Goal: Task Accomplishment & Management: Use online tool/utility

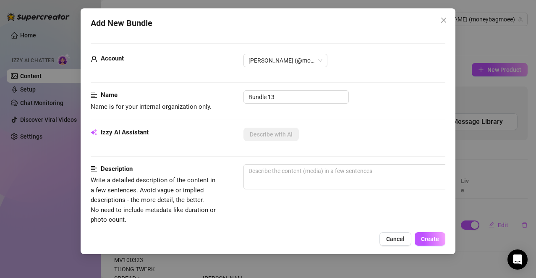
scroll to position [37, 0]
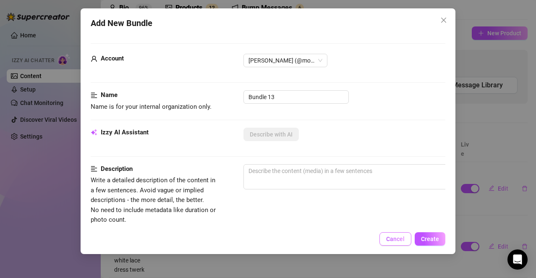
click at [393, 243] on button "Cancel" at bounding box center [396, 238] width 32 height 13
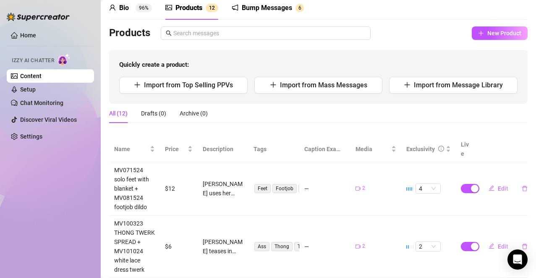
click at [271, 12] on div "Bump Messages" at bounding box center [267, 8] width 50 height 10
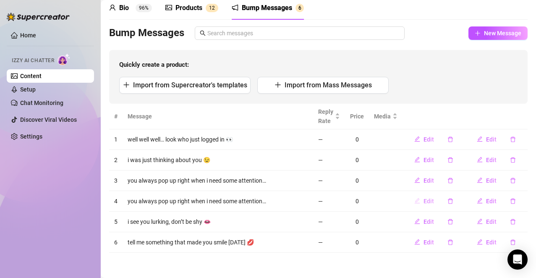
click at [424, 198] on span "Edit" at bounding box center [429, 201] width 10 height 7
click at [493, 94] on div "Edit Message Account 317409542 Text Put {name} in your message to replace it wi…" at bounding box center [268, 139] width 536 height 278
click at [441, 201] on button "button" at bounding box center [450, 200] width 19 height 13
click at [465, 179] on span "Yes" at bounding box center [467, 179] width 10 height 7
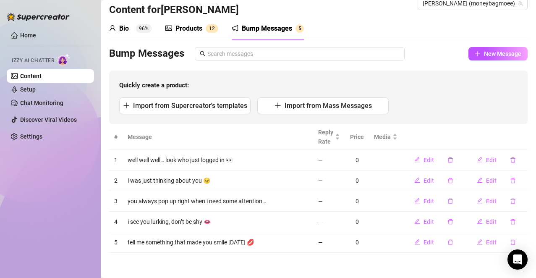
scroll to position [16, 0]
click at [478, 60] on div "Bump Messages New Message Quickly create a product: Import from Supercreator's …" at bounding box center [318, 85] width 419 height 77
click at [484, 55] on span "New Message" at bounding box center [502, 53] width 37 height 7
type textarea "Type your message here..."
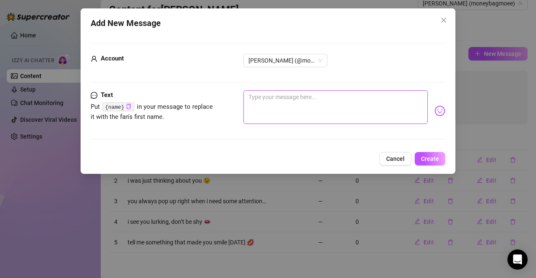
click at [318, 107] on textarea at bounding box center [336, 107] width 185 height 34
paste textarea "you really my favorite notification tbh"
type textarea "you really my favorite notification tbh"
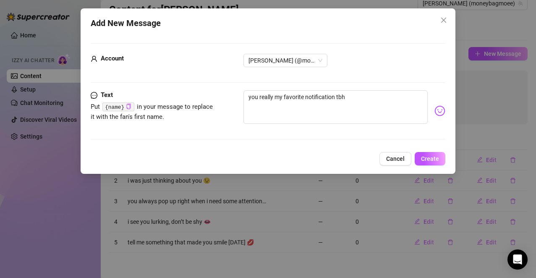
click at [435, 111] on img at bounding box center [440, 110] width 11 height 11
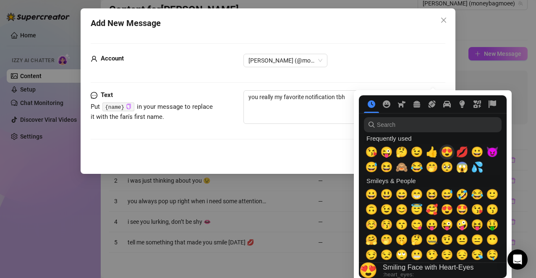
click at [445, 152] on span "😍" at bounding box center [447, 152] width 13 height 12
type textarea "you really my favorite notification tbh 😍"
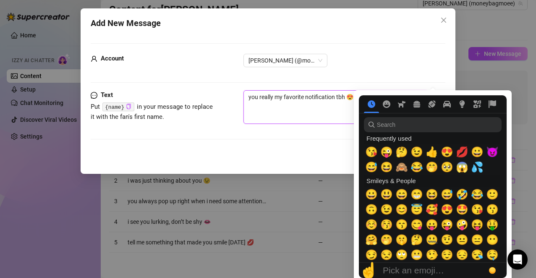
type textarea "you really my favorite notification tbh 😍"
click at [344, 137] on div "Text Put {name} in your message to replace it with the fan's first name. you re…" at bounding box center [268, 118] width 355 height 57
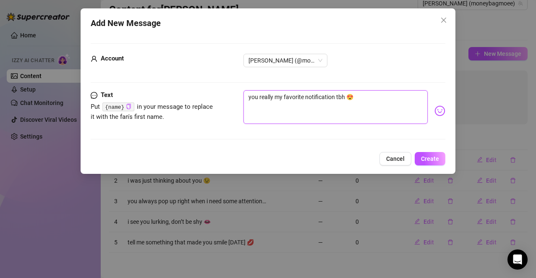
click at [259, 94] on textarea "you really my favorite notification tbh 😍" at bounding box center [336, 107] width 185 height 34
type textarea "you' really my favorite notification tbh 😍"
type textarea "you'r really my favorite notification tbh 😍"
type textarea "you're really my favorite notification tbh 😍"
click at [339, 119] on textarea "you're really my favorite notification tbh 😍" at bounding box center [336, 107] width 185 height 34
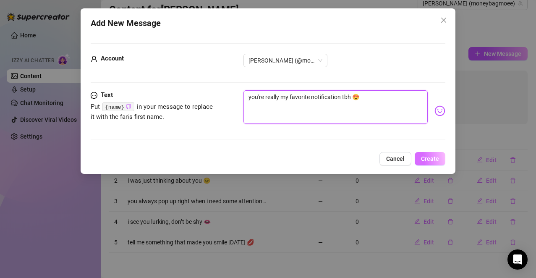
type textarea "you're really my favorite notification tbh 😍"
click at [434, 163] on button "Create" at bounding box center [430, 158] width 31 height 13
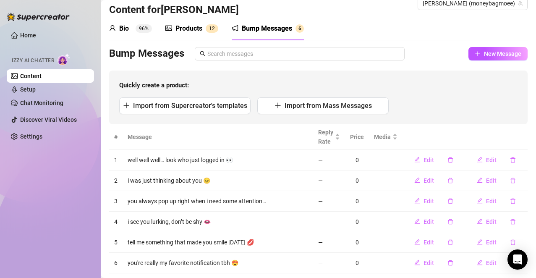
scroll to position [37, 0]
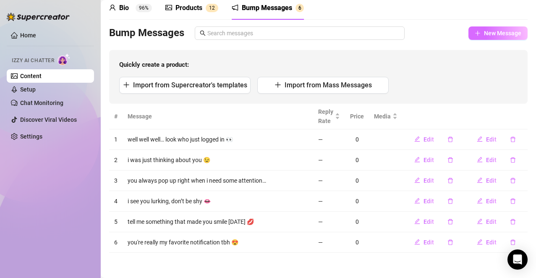
click at [486, 35] on span "New Message" at bounding box center [502, 33] width 37 height 7
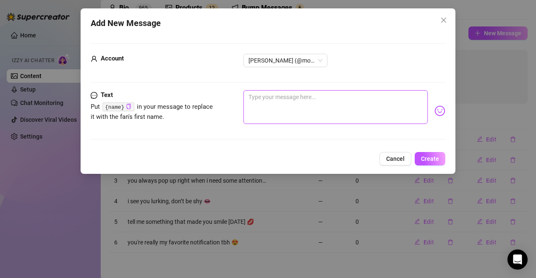
click at [331, 104] on textarea at bounding box center [336, 107] width 185 height 34
paste textarea "i hope you came ready for me"
type textarea "i hope you came ready for me"
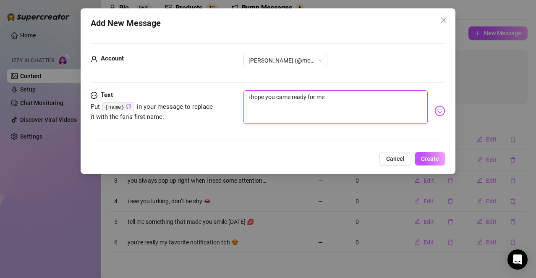
type textarea "i hope you came ready for me"
click at [435, 113] on img at bounding box center [440, 110] width 11 height 11
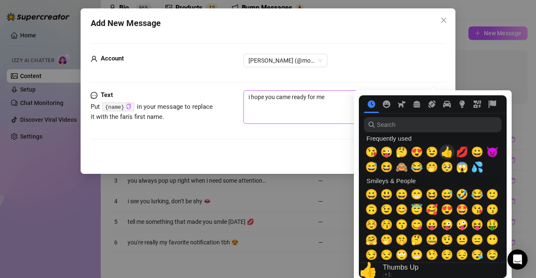
click at [459, 150] on span "💋" at bounding box center [462, 152] width 13 height 12
type textarea "i hope you came ready for me 💋"
click at [313, 114] on textarea "i hope you came ready for me 💋" at bounding box center [336, 107] width 185 height 34
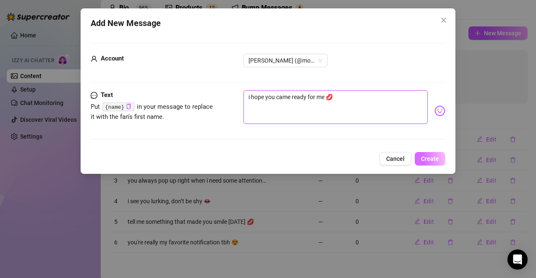
type textarea "i hope you came ready for me 💋"
click at [433, 156] on span "Create" at bounding box center [430, 158] width 18 height 7
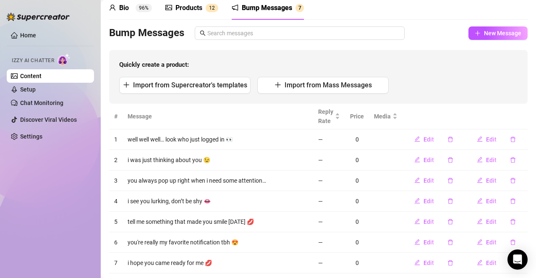
click at [491, 26] on div "Bio 96% Products 1 2 Bump Messages 7 Bio Import Bio from other creator Personal…" at bounding box center [318, 134] width 419 height 277
click at [491, 32] on span "New Message" at bounding box center [502, 33] width 37 height 7
type textarea "Type your message here..."
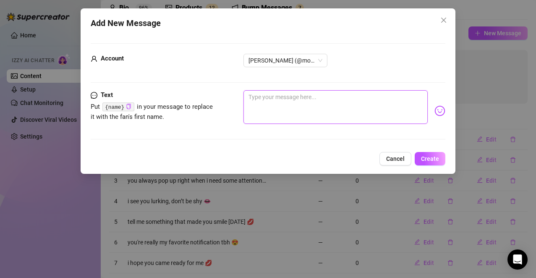
click at [317, 108] on textarea at bounding box center [336, 107] width 185 height 34
paste textarea "you always put me in a better mood when you show up"
type textarea "you always put me in a better mood when you show up"
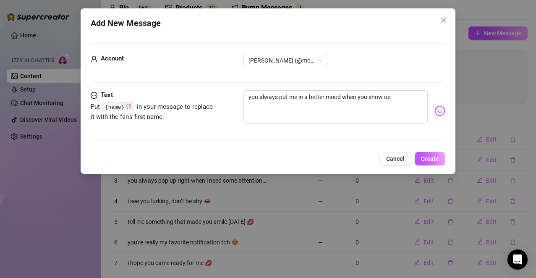
click at [436, 110] on img at bounding box center [440, 110] width 11 height 11
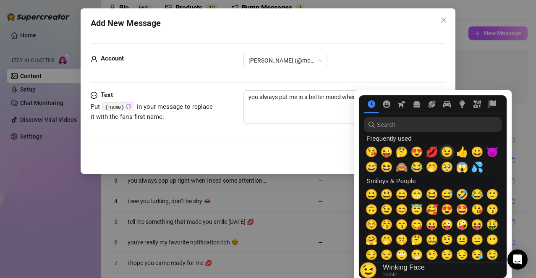
click at [449, 152] on span "😉" at bounding box center [447, 152] width 13 height 12
type textarea "you always put me in a better mood when you show up 😉"
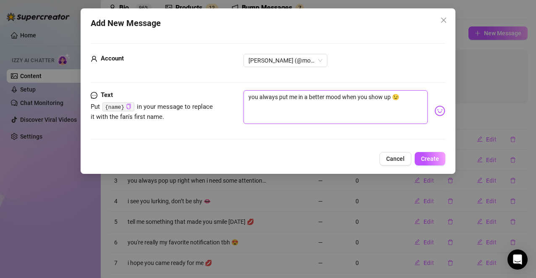
click at [310, 117] on textarea "you always put me in a better mood when you show up 😉" at bounding box center [336, 107] width 185 height 34
type textarea "you always put me in a better mood when you show up 😉"
click at [435, 160] on span "Create" at bounding box center [430, 158] width 18 height 7
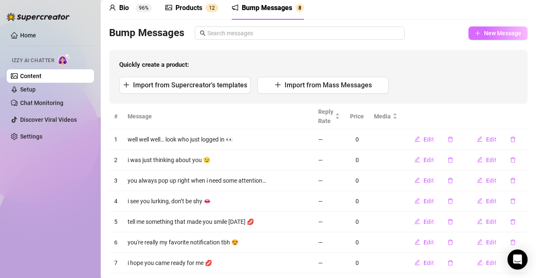
click at [489, 33] on span "New Message" at bounding box center [502, 33] width 37 height 7
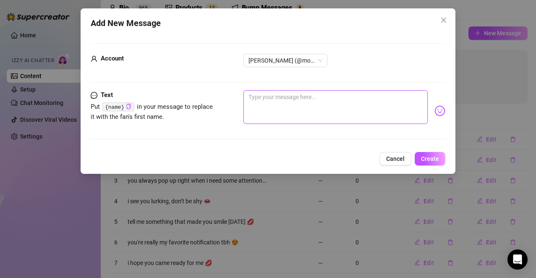
click at [291, 97] on textarea at bounding box center [336, 107] width 185 height 34
paste textarea "i was hoping you’d come online, i missed your energy"
type textarea "i was hoping you’d come online, i missed your energy"
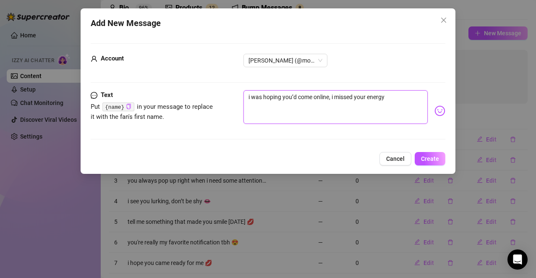
type textarea "i was hoping you’d come online, i missed your energy"
click at [435, 112] on body "Home Izzy AI Chatter Content Setup Chat Monitoring Discover Viral Videos Settin…" at bounding box center [268, 139] width 536 height 278
click at [402, 97] on textarea "i was hoping you’d come online, i missed your energy" at bounding box center [336, 107] width 185 height 34
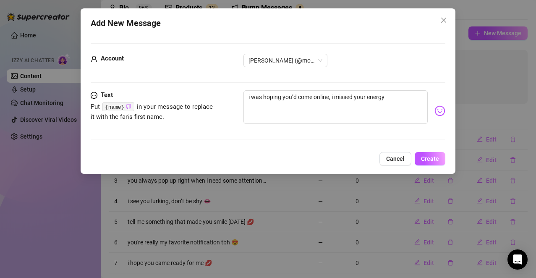
click at [0, 0] on nav at bounding box center [0, 0] width 0 height 0
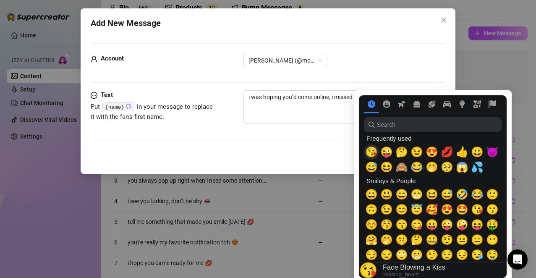
click at [372, 149] on span "😘" at bounding box center [371, 152] width 13 height 12
type textarea "i was hoping you’d come online, i missed your energy 😘"
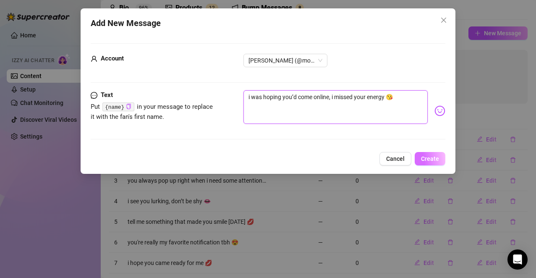
type textarea "i was hoping you’d come online, i missed your energy 😘"
click at [433, 160] on span "Create" at bounding box center [430, 158] width 18 height 7
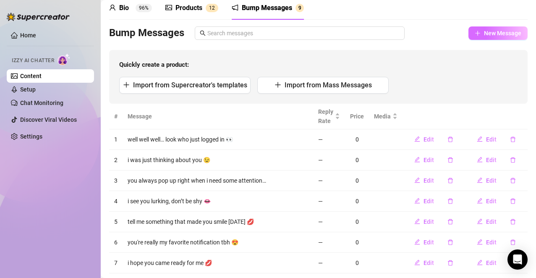
click at [487, 37] on span "New Message" at bounding box center [502, 33] width 37 height 7
type textarea "Type your message here..."
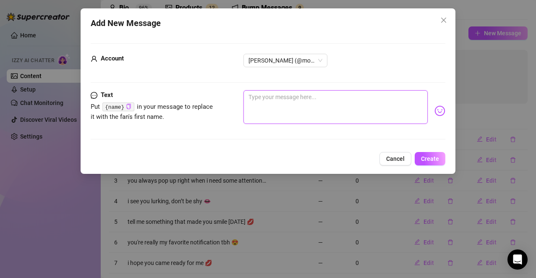
click at [329, 114] on textarea at bounding box center [336, 107] width 185 height 34
paste textarea "hope today wasn’t too hard on you 💕"
type textarea "hope today wasn’t too hard on you 💕"
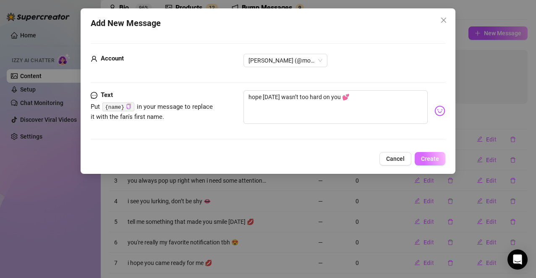
click at [425, 157] on span "Create" at bounding box center [430, 158] width 18 height 7
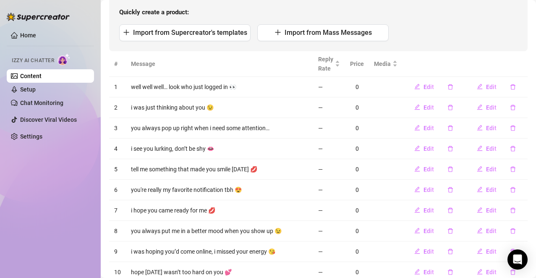
scroll to position [35, 0]
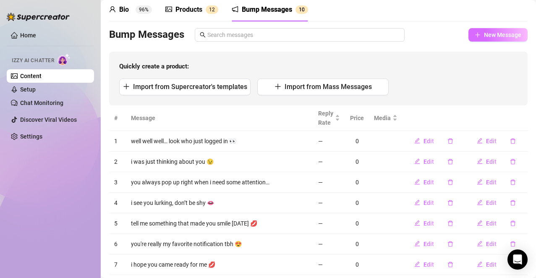
click at [489, 33] on span "New Message" at bounding box center [502, 34] width 37 height 7
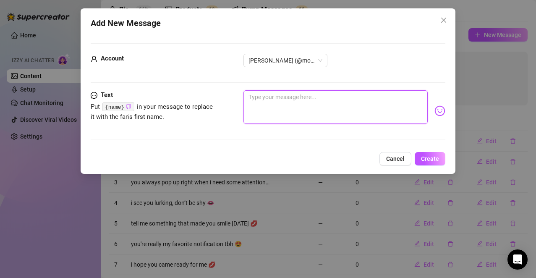
click at [327, 113] on textarea at bounding box center [336, 107] width 185 height 34
paste textarea "what’s one good thing that happened to you today?"
type textarea "what’s one good thing that happened to you today?"
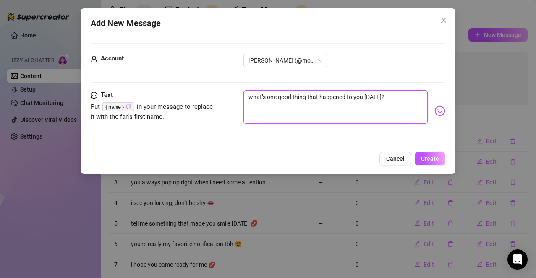
type textarea "what’s one good thing that happened to you today?"
click at [433, 111] on body "Home Izzy AI Chatter Content Setup Chat Monitoring Discover Viral Videos Settin…" at bounding box center [268, 139] width 536 height 278
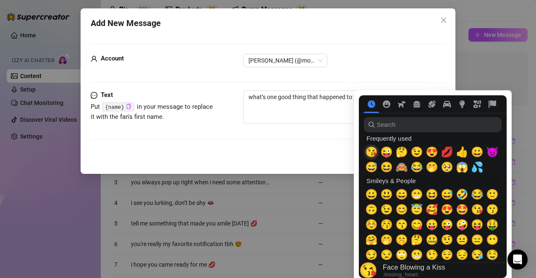
click at [373, 154] on span "😘" at bounding box center [371, 152] width 13 height 12
type textarea "what’s one good thing that happened to you today? 😘"
click at [338, 113] on textarea "what’s one good thing that happened to you today? 😘" at bounding box center [336, 107] width 185 height 34
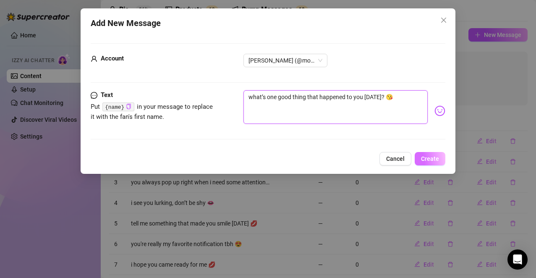
type textarea "what’s one good thing that happened to you today? 😘"
click at [425, 155] on span "Create" at bounding box center [430, 158] width 18 height 7
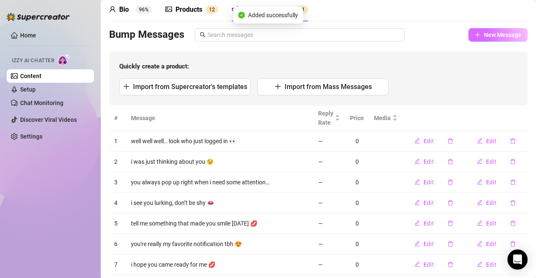
click at [492, 38] on span "New Message" at bounding box center [502, 34] width 37 height 7
type textarea "Type your message here..."
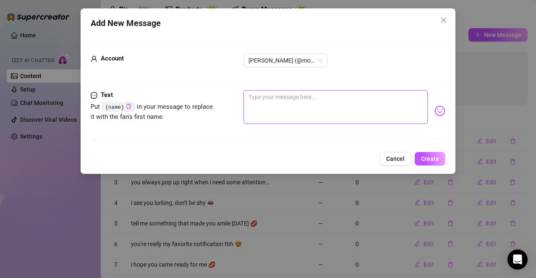
click at [314, 102] on textarea at bounding box center [336, 107] width 185 height 34
click at [289, 97] on textarea at bounding box center [336, 107] width 185 height 34
paste textarea "glad you made it online, i was bored without you"
type textarea "glad you made it online, i was bored without you"
click at [316, 103] on textarea "glad you made it online, i was bored without you" at bounding box center [336, 107] width 185 height 34
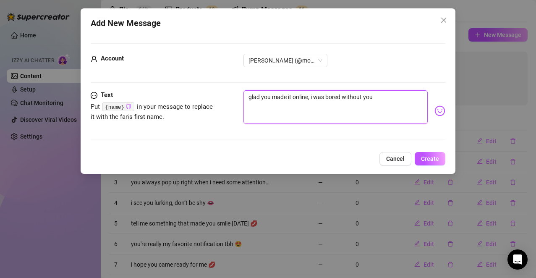
click at [316, 103] on textarea "glad you made it online, i was bored without you" at bounding box center [336, 107] width 185 height 34
click at [339, 97] on textarea "glad you made it online, i was bored without you" at bounding box center [336, 107] width 185 height 34
click at [334, 103] on textarea "glad you made it online, i was bored without you" at bounding box center [336, 107] width 185 height 34
type textarea "glad you made it online, i was bored without you"
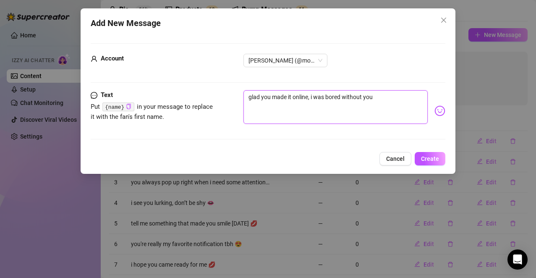
type textarea "glad you made it online, i was bored without you"
click at [312, 154] on div "Cancel Create" at bounding box center [268, 158] width 355 height 13
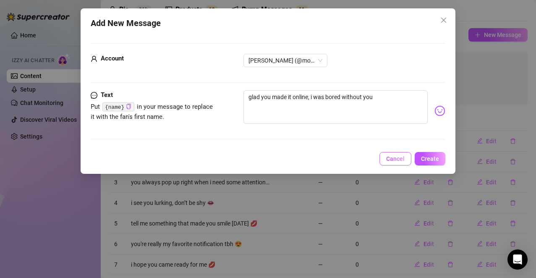
click at [389, 157] on span "Cancel" at bounding box center [395, 158] width 18 height 7
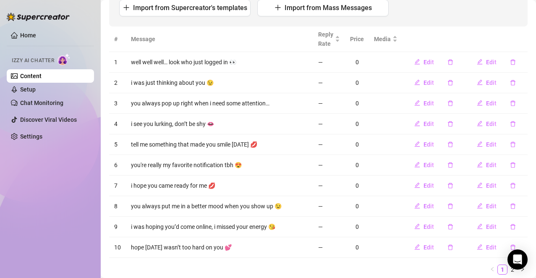
scroll to position [142, 0]
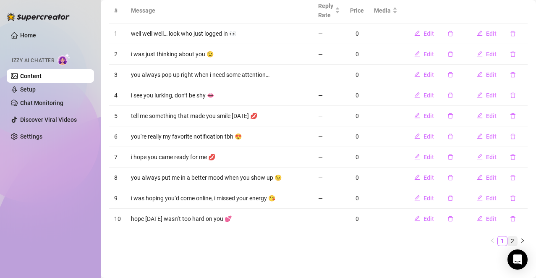
click at [508, 241] on link "2" at bounding box center [512, 240] width 9 height 9
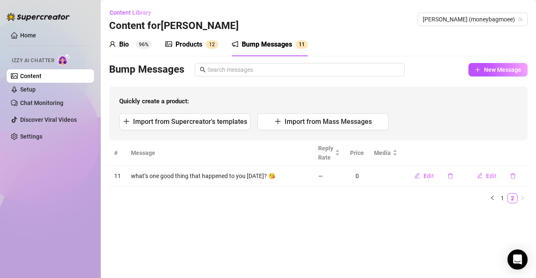
scroll to position [0, 0]
click at [496, 69] on span "New Message" at bounding box center [502, 69] width 37 height 7
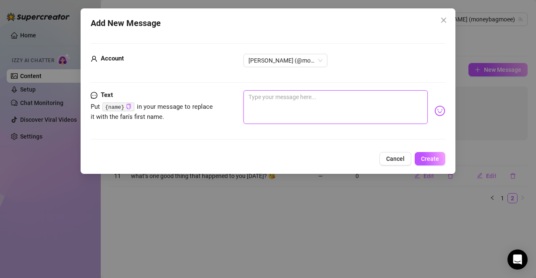
click at [331, 99] on textarea at bounding box center [336, 107] width 185 height 34
paste textarea "glad you made it online, i was bored without you"
type textarea "glad you made it online, i was bored without you"
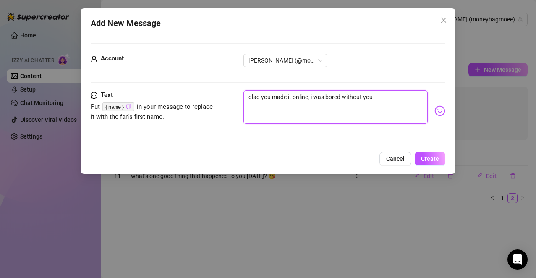
type textarea "glad you made it online, i was bored without you"
click at [435, 110] on img at bounding box center [440, 110] width 11 height 11
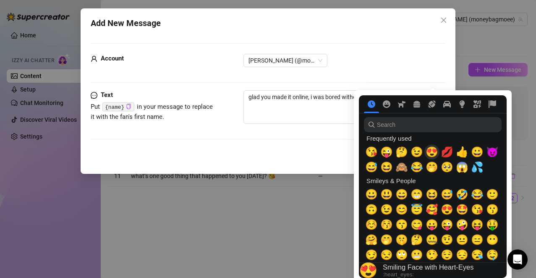
click at [434, 151] on span "😍" at bounding box center [432, 152] width 13 height 12
type textarea "glad you made it online, i was bored without you 😍"
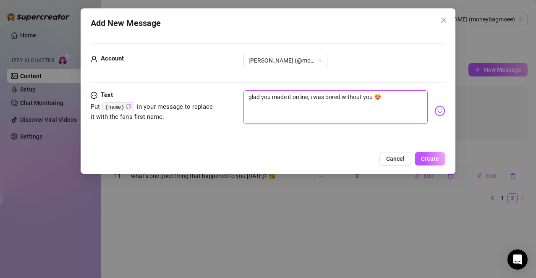
click at [308, 110] on textarea "glad you made it online, i was bored without you 😍" at bounding box center [336, 107] width 185 height 34
type textarea "glad you made it online, i was bored without you 😍"
click at [428, 163] on button "Create" at bounding box center [430, 158] width 31 height 13
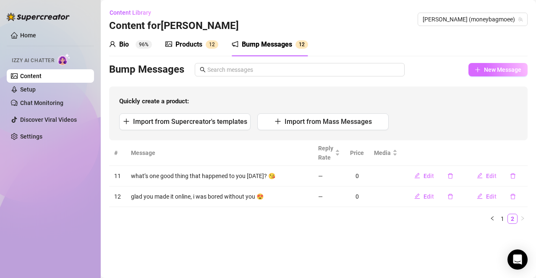
click at [490, 70] on span "New Message" at bounding box center [502, 69] width 37 height 7
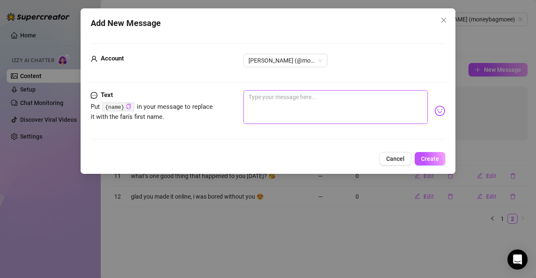
click at [321, 108] on textarea at bounding box center [336, 107] width 185 height 34
paste textarea "oh you back? i was just about to start talking to myself"
type textarea "oh you back? i was just about to start talking to myself"
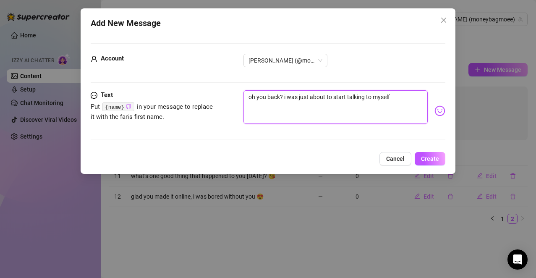
type textarea "oh you back? i was just about to start talking to myself"
click at [435, 113] on img at bounding box center [440, 110] width 11 height 11
click at [436, 112] on img at bounding box center [440, 110] width 11 height 11
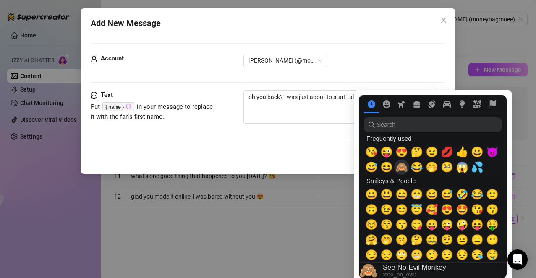
click at [402, 167] on span "🙈" at bounding box center [402, 167] width 13 height 12
type textarea "oh you back? i was just about to start talking to myself 🙈"
click at [324, 114] on textarea "oh you back? i was just about to start talking to myself 🙈" at bounding box center [336, 107] width 185 height 34
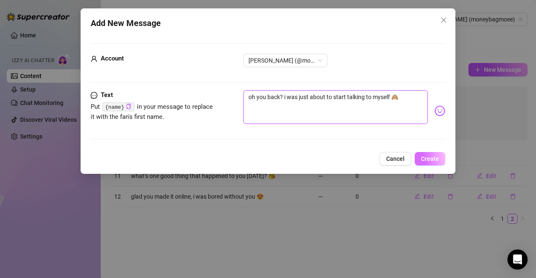
type textarea "oh you back? i was just about to start talking to myself 🙈"
click at [424, 160] on div at bounding box center [432, 159] width 136 height 30
click at [428, 160] on span "Create" at bounding box center [430, 158] width 18 height 7
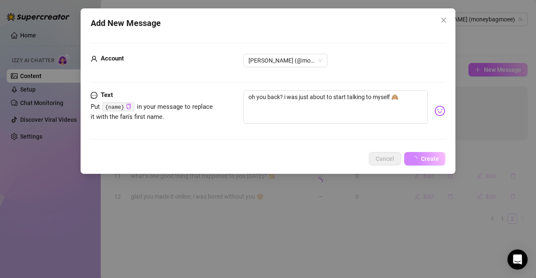
click at [494, 70] on span "New Message" at bounding box center [502, 69] width 37 height 7
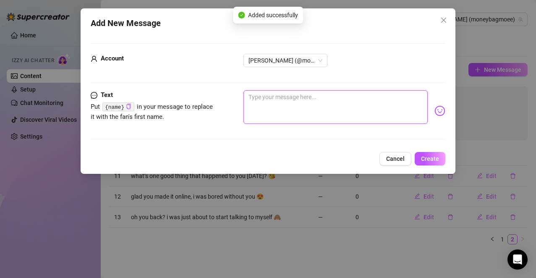
click at [316, 104] on textarea at bounding box center [336, 107] width 185 height 34
paste textarea "you know i’m about to flirt with you until you blush, right?"
type textarea "you know i’m about to flirt with you until you blush, right?"
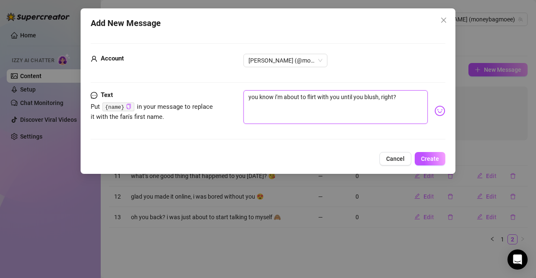
type textarea "you know i’m about to flirt with you until you blush, right?"
click at [435, 111] on img at bounding box center [440, 110] width 11 height 11
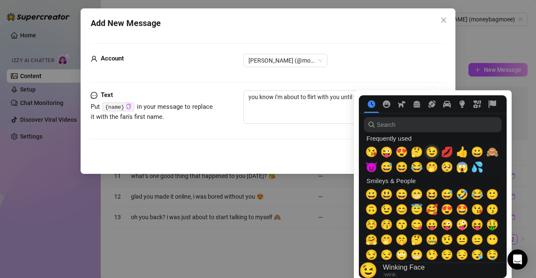
click at [433, 152] on span "😉" at bounding box center [432, 152] width 13 height 12
type textarea "you know i’m about to flirt with you until you blush, right? 😉"
click at [371, 152] on span "😘" at bounding box center [371, 152] width 13 height 12
type textarea "you know i’m about to flirt with you until you blush, right? 😉😘"
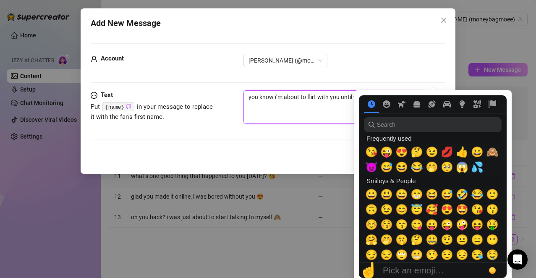
click at [336, 115] on textarea "you know i’m about to flirt with you until you blush, right? 😉😘" at bounding box center [336, 107] width 185 height 34
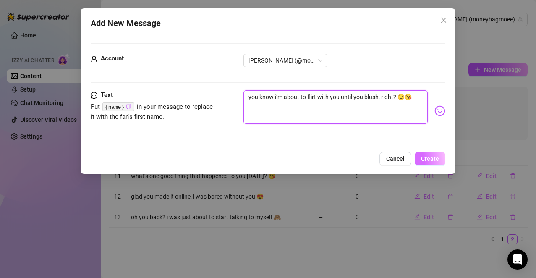
type textarea "you know i’m about to flirt with you until you blush, right? 😉😘"
click at [430, 156] on span "Create" at bounding box center [430, 158] width 18 height 7
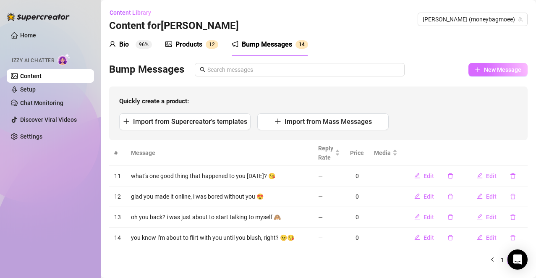
click at [503, 69] on span "New Message" at bounding box center [502, 69] width 37 height 7
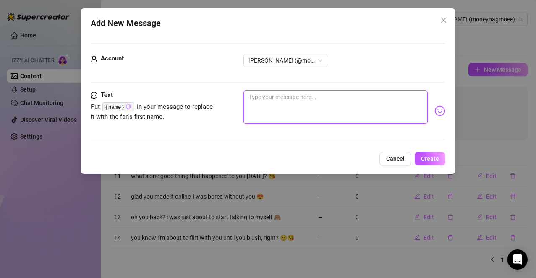
click at [344, 118] on textarea at bounding box center [336, 107] width 185 height 34
paste textarea "did you miss me or were you behaving?"
type textarea "did you miss me or were you behaving?"
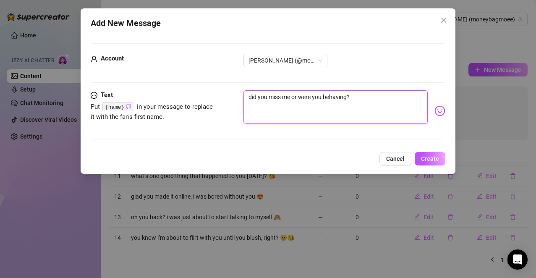
type textarea "did you miss me or were you behaving?"
click at [435, 111] on img at bounding box center [440, 110] width 11 height 11
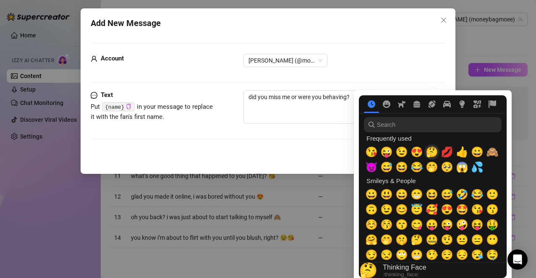
click at [431, 150] on span "🤔" at bounding box center [432, 152] width 13 height 12
type textarea "did you miss me or were you behaving? 🤔"
click at [331, 109] on textarea "did you miss me or were you behaving? 🤔" at bounding box center [336, 107] width 185 height 34
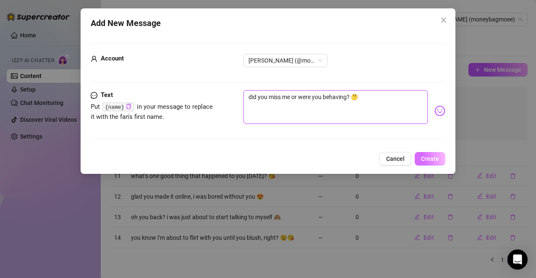
type textarea "did you miss me or were you behaving? 🤔"
click at [435, 160] on span "Create" at bounding box center [430, 158] width 18 height 7
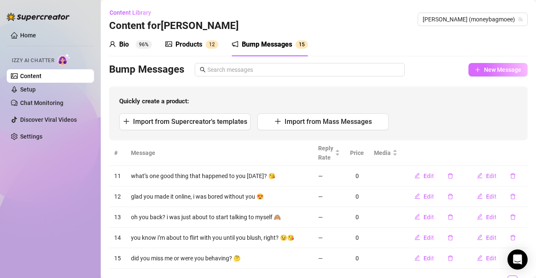
click at [488, 68] on span "New Message" at bounding box center [502, 69] width 37 height 7
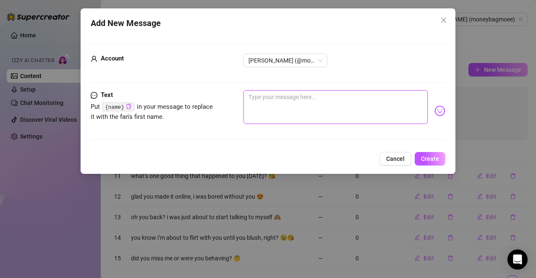
click at [330, 100] on textarea at bounding box center [336, 107] width 185 height 34
paste textarea "so… how many times you checked for me today? be honest"
type textarea "so… how many times you checked for me today? be honest"
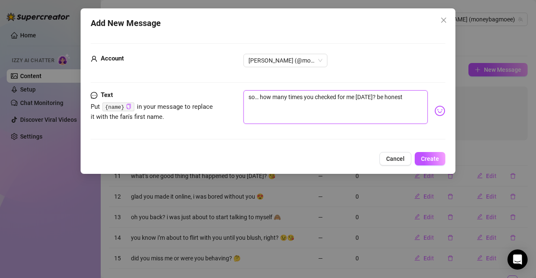
type textarea "so… how many times you checked for me today? be honest"
click at [427, 109] on div "so… how many times you checked for me today? be honest" at bounding box center [345, 110] width 202 height 41
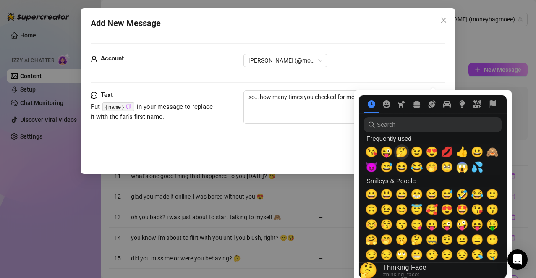
click at [400, 153] on span "🤔" at bounding box center [402, 152] width 13 height 12
type textarea "so… how many times you checked for me today? be honest 🤔"
click at [328, 113] on textarea "so… how many times you checked for me today? be honest 🤔" at bounding box center [336, 107] width 185 height 34
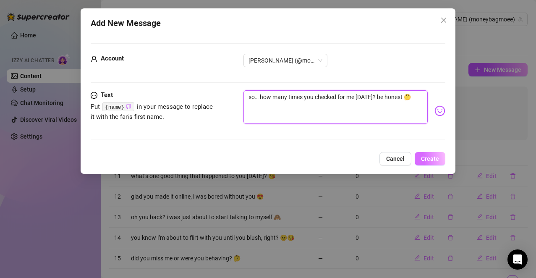
type textarea "so… how many times you checked for me today? be honest 🤔"
click at [433, 157] on span "Create" at bounding box center [430, 158] width 18 height 7
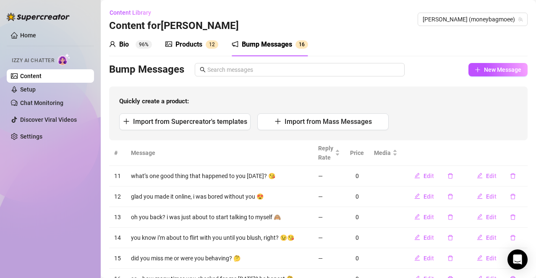
click at [495, 62] on div "Bio 96% Products 1 2 Bump Messages 1 6 Bio Import Bio from other creator Person…" at bounding box center [318, 173] width 419 height 280
click at [489, 69] on span "New Message" at bounding box center [502, 69] width 37 height 7
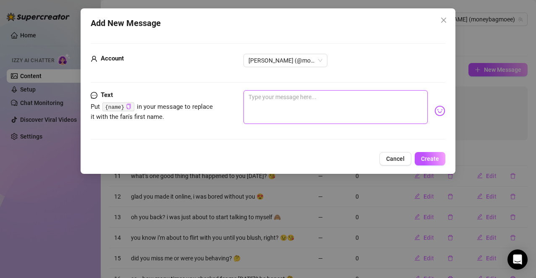
click at [283, 108] on textarea at bounding box center [336, 107] width 185 height 34
paste textarea "i feel like i should charge you rent for living in my head 😏"
type textarea "i feel like i should charge you rent for living in my head 😏"
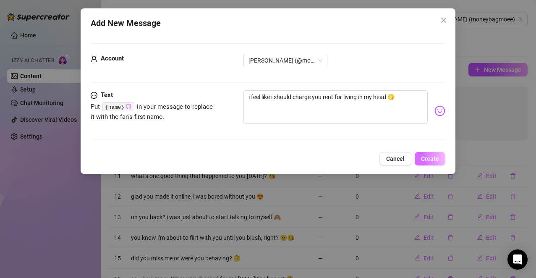
click at [426, 155] on button "Create" at bounding box center [430, 158] width 31 height 13
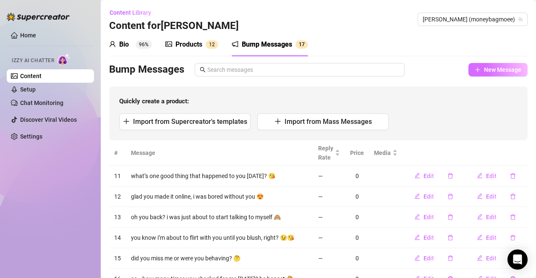
click at [477, 71] on button "New Message" at bounding box center [498, 69] width 59 height 13
type textarea "Type your message here..."
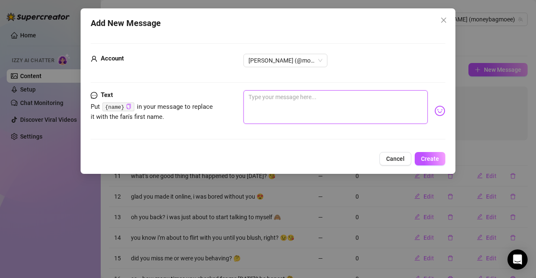
click at [349, 103] on textarea at bounding box center [336, 107] width 185 height 34
paste textarea "you really got me blushing just logging in"
type textarea "you really got me blushing just logging in"
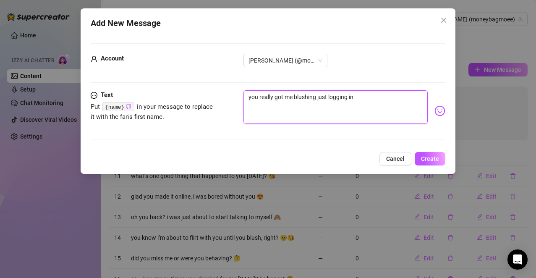
type textarea "you really got me blushing just logging in"
click at [435, 110] on img at bounding box center [440, 110] width 11 height 11
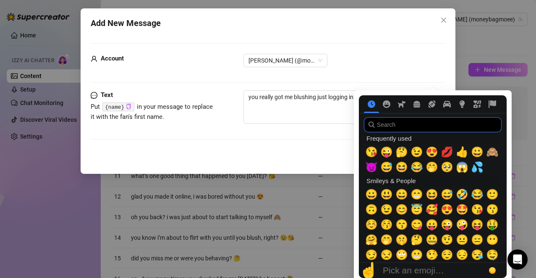
click at [429, 129] on input "search" at bounding box center [433, 124] width 138 height 15
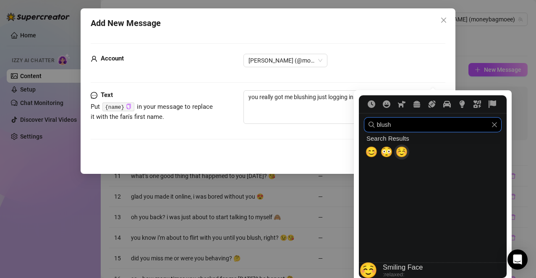
type input "blush"
click at [400, 155] on span "☺️" at bounding box center [402, 152] width 13 height 12
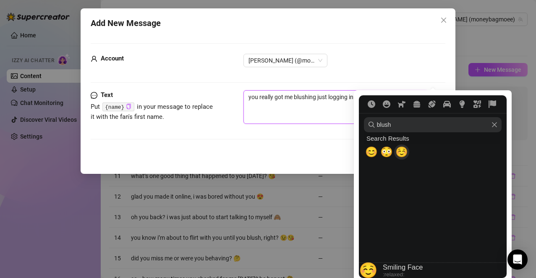
type textarea "you really got me blushing just logging in ☺️"
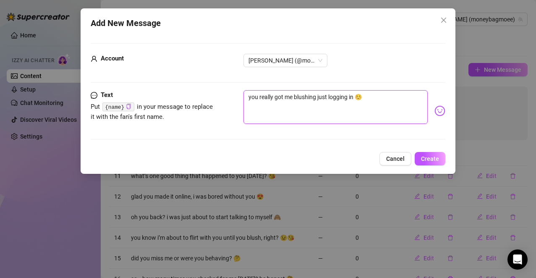
click at [326, 118] on textarea "you really got me blushing just logging in ☺️" at bounding box center [336, 107] width 185 height 34
click at [371, 97] on textarea "you really got me blushing just logging in ☺️" at bounding box center [336, 107] width 185 height 34
type textarea "you really got me blushing just logging in ☺️"
click at [435, 114] on img at bounding box center [440, 110] width 11 height 11
click at [436, 110] on body "Home Izzy AI Chatter Content Setup Chat Monitoring Discover Viral Videos Settin…" at bounding box center [268, 139] width 536 height 278
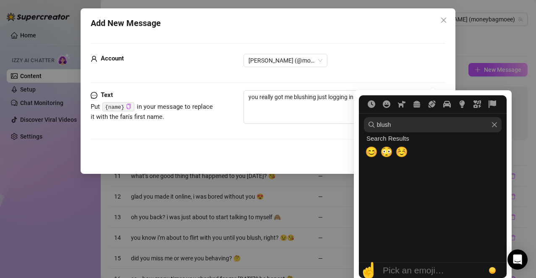
click at [495, 124] on icon "Clear" at bounding box center [495, 125] width 6 height 6
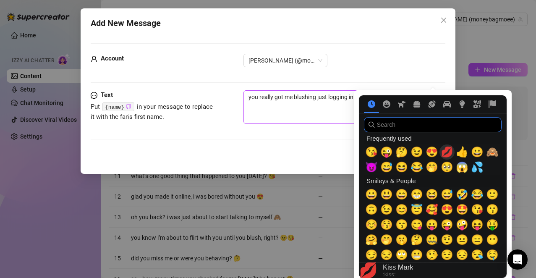
click at [449, 149] on span "💋" at bounding box center [447, 152] width 13 height 12
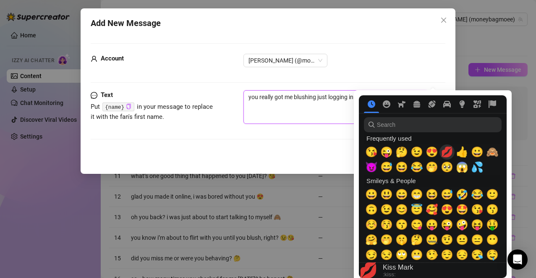
type textarea "you really got me blushing just logging in ☺️💋"
click at [316, 102] on textarea "you really got me blushing just logging in ☺️💋" at bounding box center [336, 107] width 185 height 34
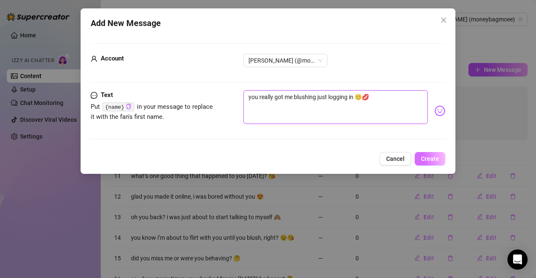
type textarea "you really got me blushing just logging in ☺️💋"
click at [420, 157] on button "Create" at bounding box center [430, 158] width 31 height 13
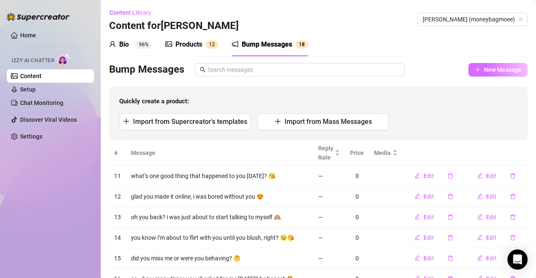
click at [490, 73] on button "New Message" at bounding box center [498, 69] width 59 height 13
type textarea "Type your message here..."
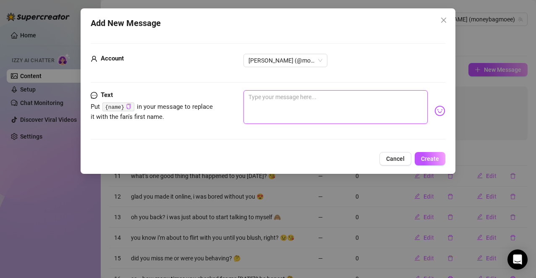
click at [368, 110] on textarea at bounding box center [336, 107] width 185 height 34
paste textarea "don’t tempt me, i’ll start saying nasty things rn"
type textarea "don’t tempt me, i’ll start saying nasty things rn"
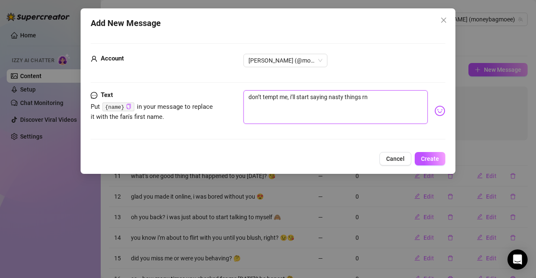
type textarea "don’t tempt me, i’ll start saying nasty things rn"
click at [435, 113] on img at bounding box center [440, 110] width 11 height 11
click at [431, 108] on body "Home Izzy AI Chatter Content Setup Chat Monitoring Discover Viral Videos Settin…" at bounding box center [268, 139] width 536 height 278
click at [435, 112] on img at bounding box center [440, 110] width 11 height 11
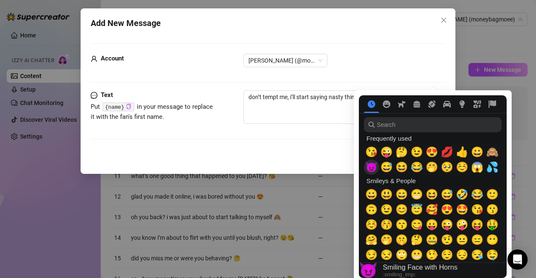
click at [373, 166] on span "😈" at bounding box center [371, 167] width 13 height 12
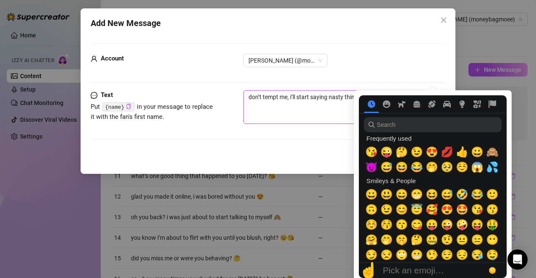
type textarea "don’t tempt me, i’ll start saying nasty things rn 😈"
click at [338, 115] on textarea "don’t tempt me, i’ll start saying nasty things rn 😈" at bounding box center [336, 107] width 185 height 34
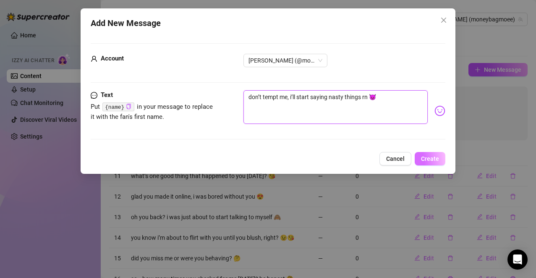
type textarea "don’t tempt me, i’ll start saying nasty things rn 😈"
click at [439, 158] on span "Create" at bounding box center [430, 158] width 18 height 7
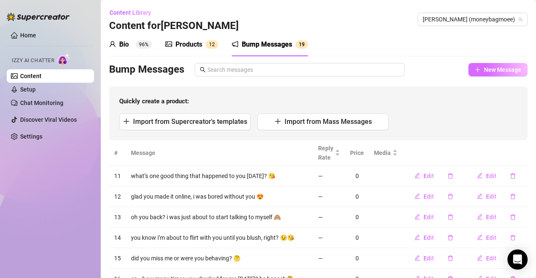
click at [486, 69] on span "New Message" at bounding box center [502, 69] width 37 height 7
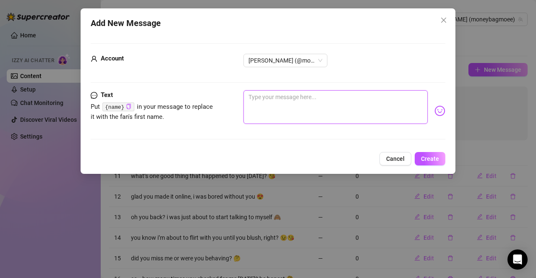
click at [343, 103] on textarea at bounding box center [336, 107] width 185 height 34
paste textarea "you know i love when you make me feel wanted"
type textarea "you know i love when you make me feel wanted"
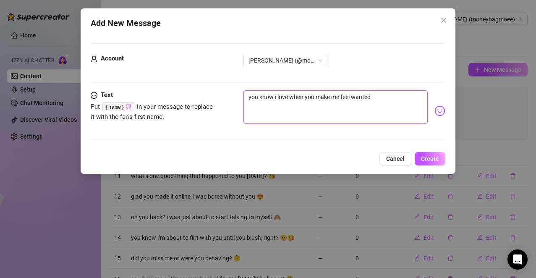
type textarea "you know i love when you make me feel wanted"
drag, startPoint x: 425, startPoint y: 110, endPoint x: 430, endPoint y: 110, distance: 4.6
click at [430, 110] on div "you know i love when you make me feel wanted" at bounding box center [345, 110] width 202 height 41
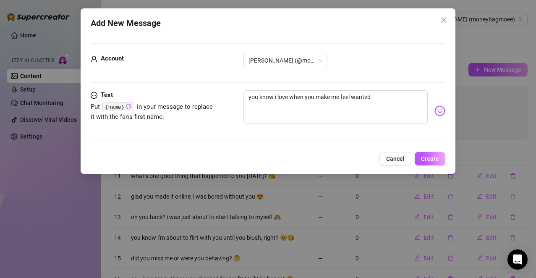
click at [435, 110] on img at bounding box center [440, 110] width 11 height 11
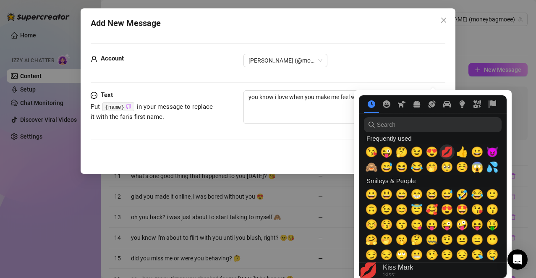
click at [448, 153] on span "💋" at bounding box center [447, 152] width 13 height 12
type textarea "you know i love when you make me feel wanted 💋"
click at [432, 207] on span "🥰" at bounding box center [432, 210] width 13 height 12
type textarea "you know i love when you make me feel wanted 💋🥰"
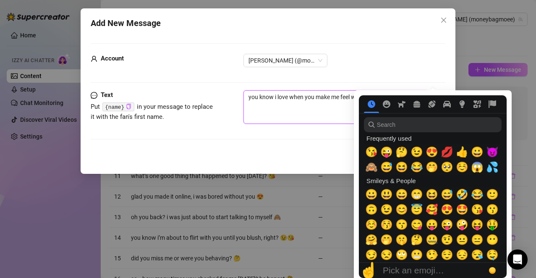
click at [331, 111] on textarea "you know i love when you make me feel wanted 💋🥰" at bounding box center [336, 107] width 185 height 34
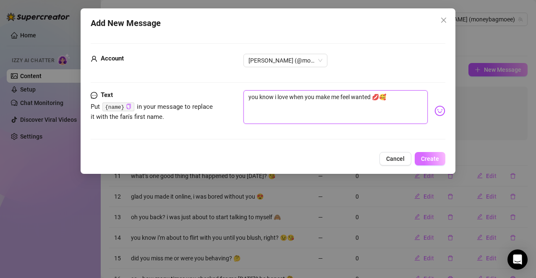
type textarea "you know i love when you make me feel wanted 💋🥰"
click at [428, 154] on button "Create" at bounding box center [430, 158] width 31 height 13
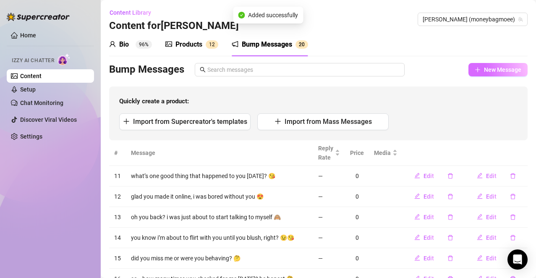
click at [485, 67] on span "New Message" at bounding box center [502, 69] width 37 height 7
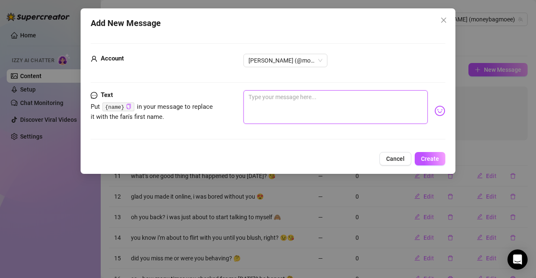
click at [352, 99] on textarea at bounding box center [336, 107] width 185 height 34
paste textarea "i swear i can’t keep my hands off myself when i think of you"
type textarea "i swear i can’t keep my hands off myself when i think of you"
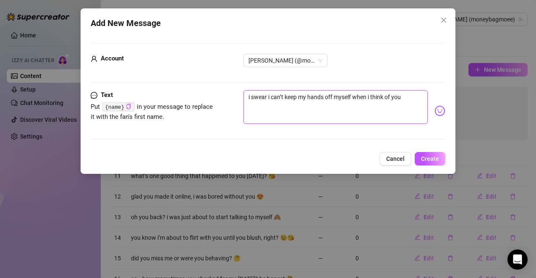
type textarea "i swear i can’t keep my hands off myself when i think of you"
click at [435, 110] on img at bounding box center [440, 110] width 11 height 11
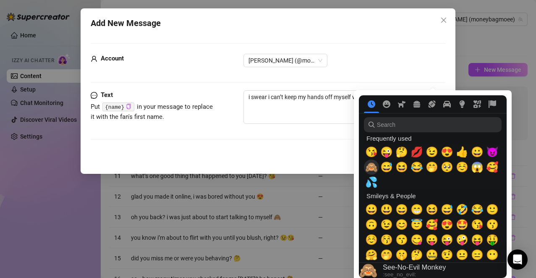
click at [370, 165] on span "🙈" at bounding box center [371, 167] width 13 height 12
type textarea "i swear i can’t keep my hands off myself when i think of you 🙈"
click at [430, 151] on span "😉" at bounding box center [432, 152] width 13 height 12
type textarea "i swear i can’t keep my hands off myself when i think of you 🙈😉"
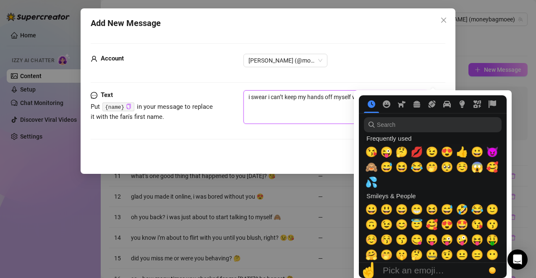
click at [334, 111] on textarea "i swear i can’t keep my hands off myself when i think of you 🙈😉" at bounding box center [336, 107] width 185 height 34
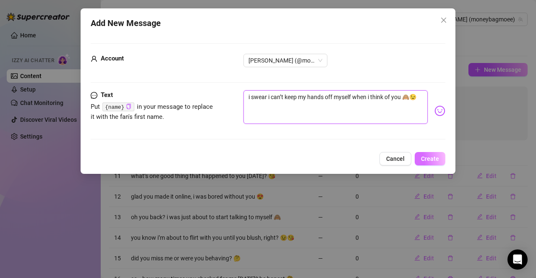
type textarea "i swear i can’t keep my hands off myself when i think of you 🙈😉"
click at [429, 156] on span "Create" at bounding box center [430, 158] width 18 height 7
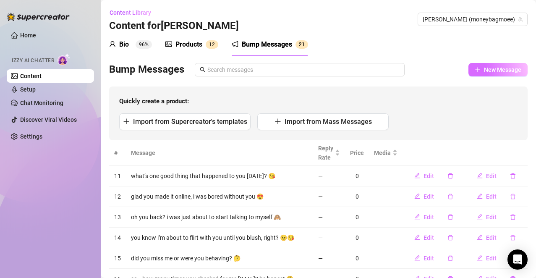
click at [488, 69] on span "New Message" at bounding box center [502, 69] width 37 height 7
type textarea "Type your message here..."
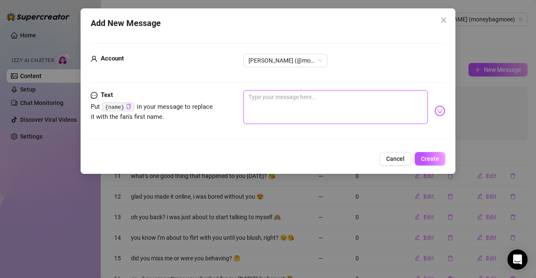
click at [352, 114] on textarea at bounding box center [336, 107] width 185 height 34
paste textarea "you trying to see how bad i can be?"
type textarea "you trying to see how bad i can be?"
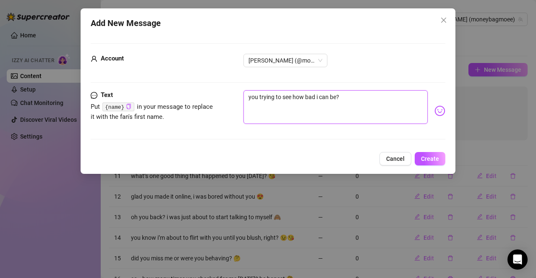
type textarea "you trying to see how bad i can be?"
click at [430, 111] on nav at bounding box center [433, 104] width 148 height 18
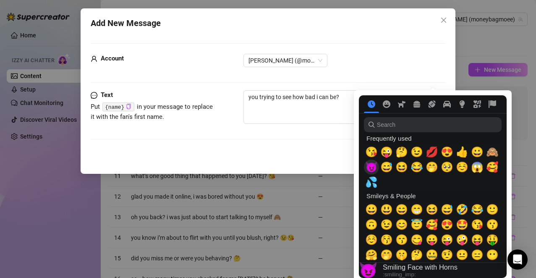
click at [373, 167] on span "😈" at bounding box center [371, 167] width 13 height 12
type textarea "you trying to see how bad i can be? 😈"
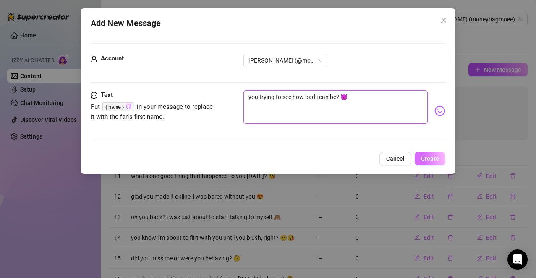
type textarea "you trying to see how bad i can be? 😈"
click at [420, 157] on button "Create" at bounding box center [430, 158] width 31 height 13
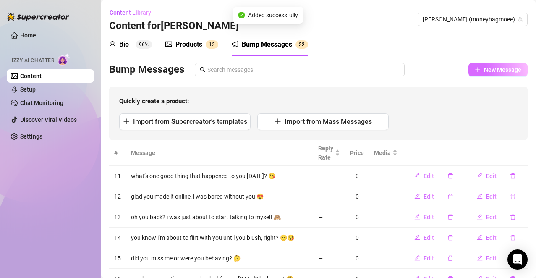
click at [508, 70] on span "New Message" at bounding box center [502, 69] width 37 height 7
type textarea "Type your message here..."
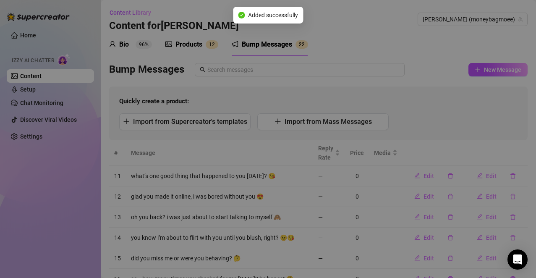
click at [301, 100] on div "Add New Message Account Monique (@moneybagmoee) Text Put {name} in your message…" at bounding box center [268, 139] width 536 height 278
click at [351, 105] on span "Quickly create a product:" at bounding box center [318, 102] width 399 height 10
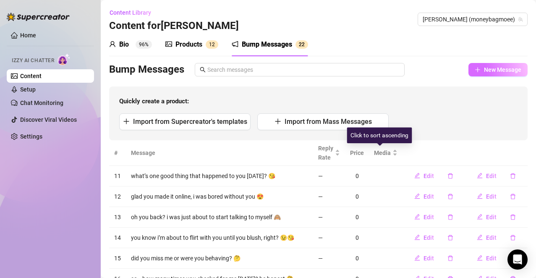
click at [484, 69] on span "New Message" at bounding box center [502, 69] width 37 height 7
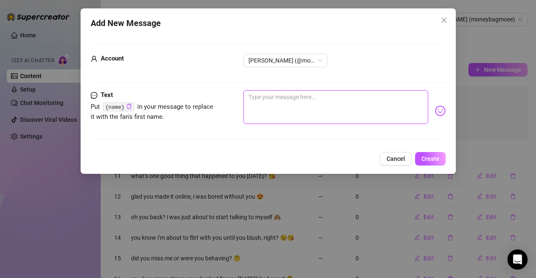
click at [320, 110] on textarea at bounding box center [336, 107] width 185 height 34
click at [310, 107] on textarea at bounding box center [336, 107] width 185 height 34
paste textarea "i’m too grown to be shy, i just wanna know what you’d do to me"
type textarea "i’m too grown to be shy, i just wanna know what you’d do to me"
click at [321, 103] on textarea "i’m too grown to be shy, i just wanna know what you’d do to me" at bounding box center [336, 107] width 185 height 34
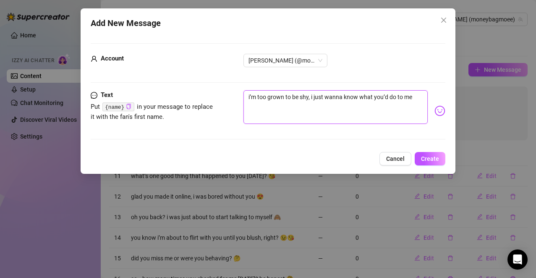
type textarea "i’m too grown to be shy, i just wanna know what you’d do to me"
click at [416, 97] on textarea "i’m too grown to be shy, i just wanna know what you’d do to me" at bounding box center [336, 107] width 185 height 34
type textarea "i’m too grown to be shy, i just wanna know what you’d do to me"
click at [435, 111] on img at bounding box center [440, 110] width 11 height 11
click at [435, 110] on img at bounding box center [440, 110] width 11 height 11
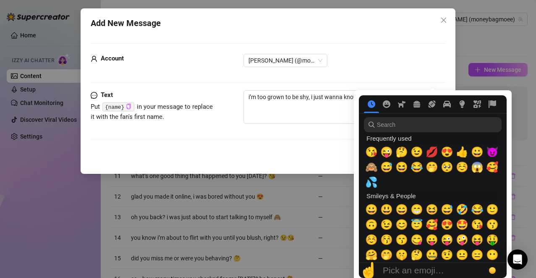
click at [372, 167] on div at bounding box center [433, 186] width 158 height 193
click at [368, 165] on span "🙈" at bounding box center [371, 167] width 13 height 12
click at [317, 112] on textarea "i’m too grown to be shy, i just wanna know what you’d do to me 🙈" at bounding box center [336, 107] width 185 height 34
type textarea "i’m too grown to be shy, i just wanna know what you’d do to me 🙈"
click at [277, 111] on textarea "i’m too grown to be shy, i just wanna know what you’d do to me 🙈" at bounding box center [336, 107] width 185 height 34
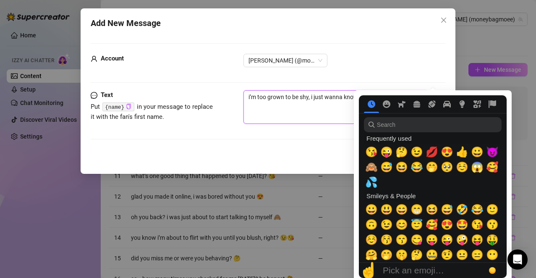
click at [321, 110] on textarea "i’m too grown to be shy, i just wanna know what you’d do to me 🙈" at bounding box center [336, 107] width 185 height 34
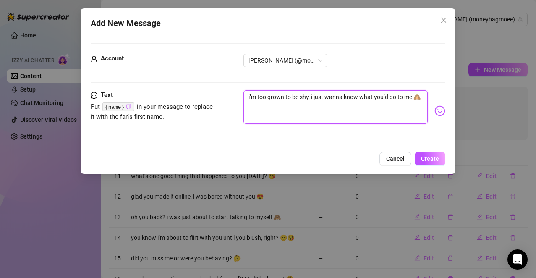
type textarea "i’m too grown to be shy, i just wanna know what you’d do to me 🙈"
click at [435, 158] on span "Create" at bounding box center [430, 158] width 18 height 7
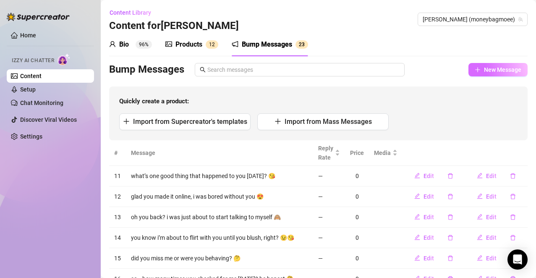
click at [494, 68] on span "New Message" at bounding box center [502, 69] width 37 height 7
type textarea "Type your message here..."
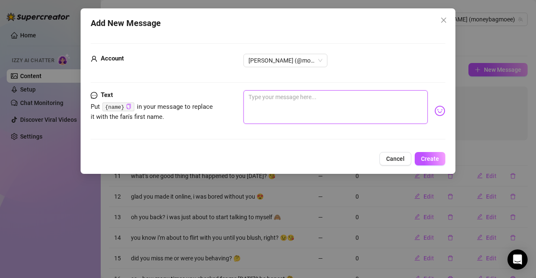
click at [349, 102] on textarea at bounding box center [336, 107] width 185 height 34
paste textarea ". i had the dirtiest thought about you earlier 👀"
type textarea ". i had the dirtiest thought about you earlier 👀"
type textarea ".i had the dirtiest thought about you earlier 👀"
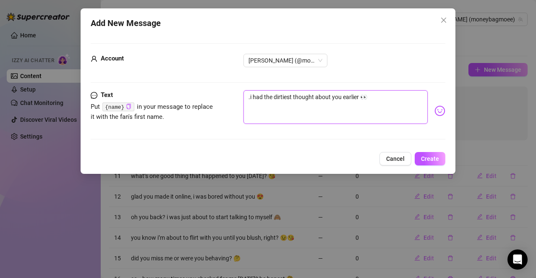
type textarea "i had the dirtiest thought about you earlier 👀"
click at [426, 155] on button "Create" at bounding box center [430, 158] width 31 height 13
click at [427, 157] on span "Create" at bounding box center [430, 158] width 18 height 7
click at [394, 87] on div "Account Monique (@moneybagmoee)" at bounding box center [268, 72] width 355 height 37
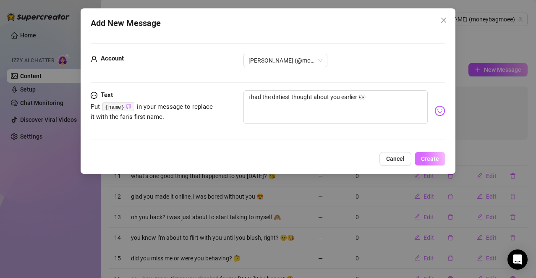
click at [433, 159] on span "Create" at bounding box center [430, 158] width 18 height 7
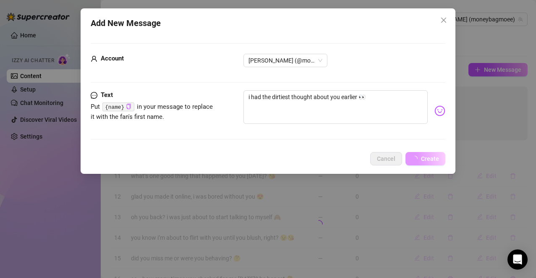
click at [430, 160] on span "Create" at bounding box center [430, 158] width 18 height 7
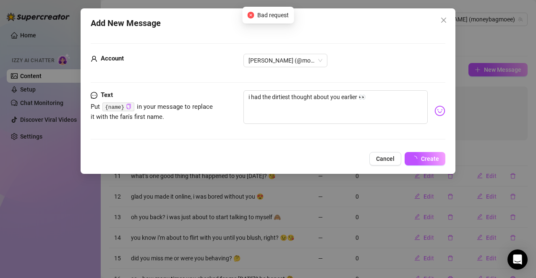
drag, startPoint x: 39, startPoint y: 6, endPoint x: -31, endPoint y: 60, distance: 87.7
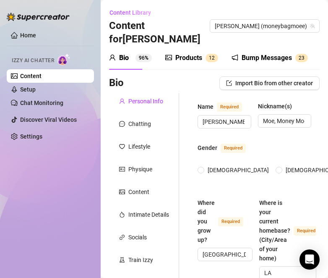
radio input "true"
type input "March 4th, 1996"
click at [271, 53] on div "Bump Messages" at bounding box center [267, 58] width 50 height 10
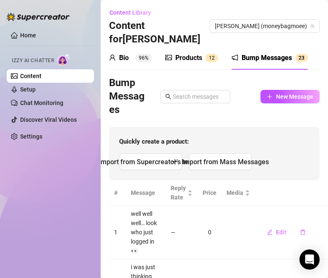
click at [261, 52] on div "Bump Messages 2 3" at bounding box center [270, 58] width 76 height 24
click at [281, 93] on span "New Message" at bounding box center [294, 96] width 37 height 7
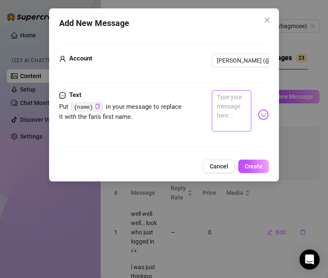
click at [221, 112] on textarea at bounding box center [231, 110] width 39 height 41
paste textarea "i’m not good at being innocent, i like it messy 😈"
type textarea "i’m not good at being innocent, i like it messy 😈"
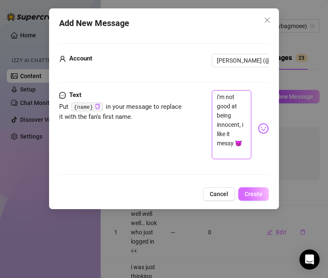
type textarea "i’m not good at being innocent, i like it messy 😈"
click at [255, 197] on span "Create" at bounding box center [254, 194] width 18 height 7
click at [252, 197] on span "Create" at bounding box center [254, 194] width 18 height 7
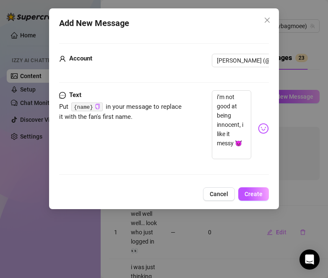
click at [152, 141] on div "Text Put {name} in your message to replace it with the fan's first name. i’m no…" at bounding box center [164, 128] width 210 height 76
click at [253, 197] on span "Create" at bounding box center [254, 194] width 18 height 7
click at [273, 19] on span "Close" at bounding box center [267, 20] width 13 height 7
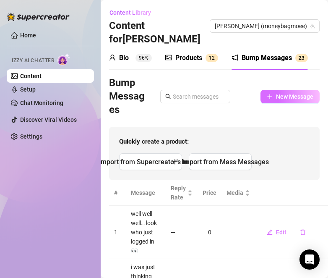
click at [285, 93] on span "New Message" at bounding box center [294, 96] width 37 height 7
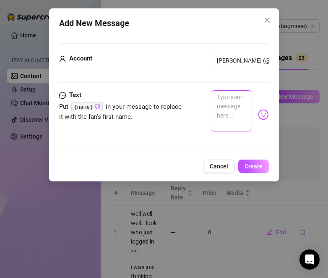
click at [229, 108] on textarea at bounding box center [231, 110] width 39 height 41
paste textarea "i’m not good at being innocent, i like it messy 😈"
type textarea "i’m not good at being innocent, i like it messy 😈"
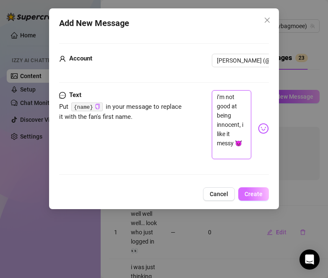
type textarea "i’m not good at being innocent, i like it messy 😈"
click at [249, 197] on span "Create" at bounding box center [254, 194] width 18 height 7
